Goal: Information Seeking & Learning: Find specific fact

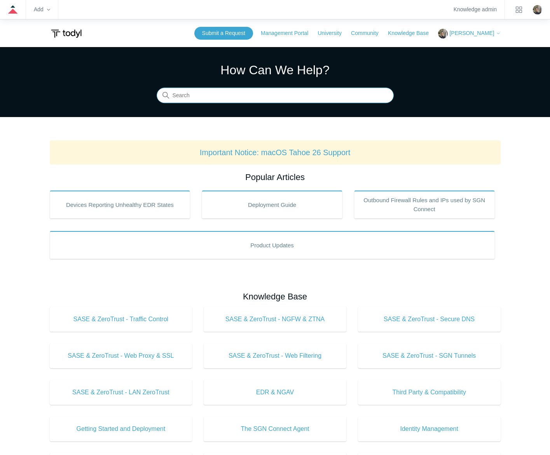
click at [245, 94] on input "Search" at bounding box center [275, 96] width 237 height 16
type input "exclusion policy"
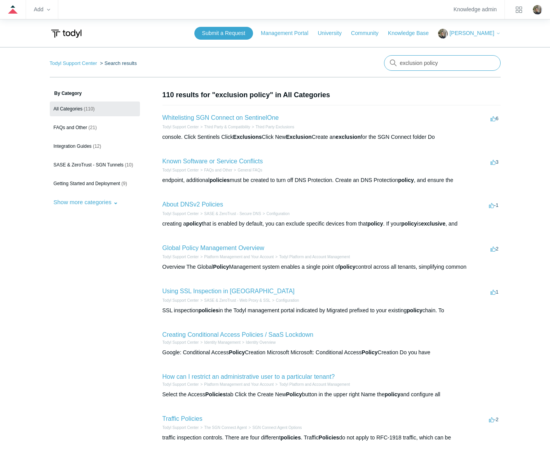
click at [462, 58] on input "exclusion policy" at bounding box center [442, 63] width 117 height 16
type input "exclusion policy soar"
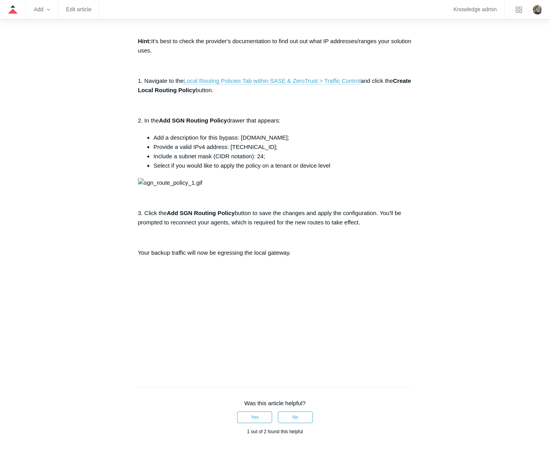
scroll to position [233, 0]
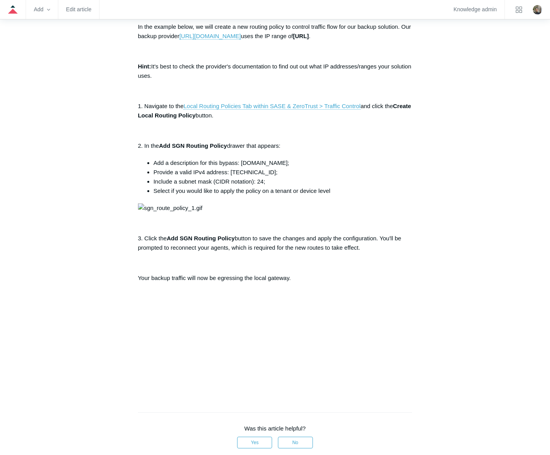
click at [100, 222] on aside "Articles in this section Using the SGN Routing Policies" at bounding box center [88, 244] width 77 height 777
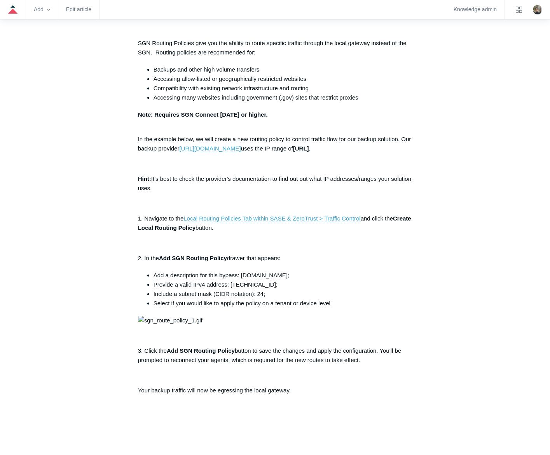
scroll to position [0, 0]
